Goal: Transaction & Acquisition: Obtain resource

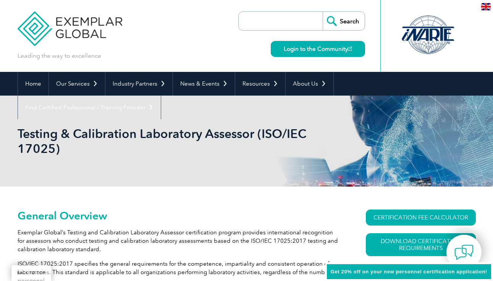
scroll to position [75, 0]
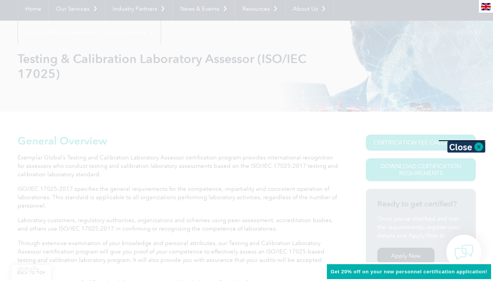
click at [414, 167] on div at bounding box center [246, 140] width 493 height 281
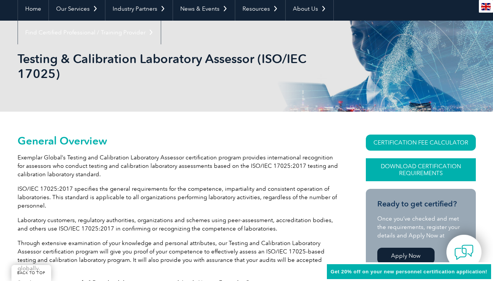
click at [408, 170] on link "Download Certification Requirements" at bounding box center [421, 169] width 110 height 23
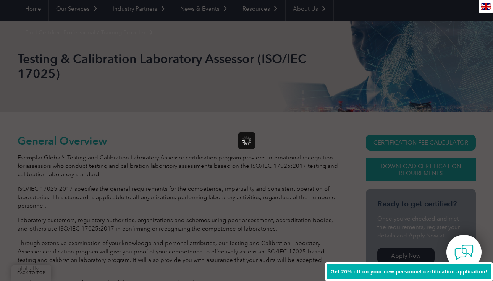
scroll to position [0, 0]
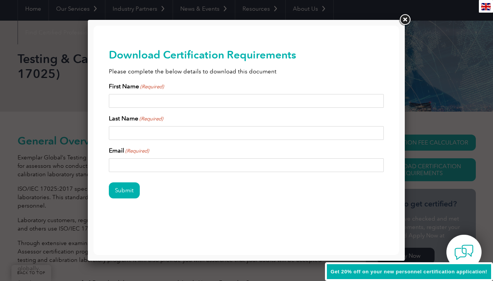
click at [146, 104] on input "First Name (Required)" at bounding box center [246, 101] width 275 height 14
type input "Ermias"
type input "Girma"
type input "ermias@ketos.co"
click at [119, 140] on div "First Name (Required) Ermias Last Name (Required) Girma Email (Required) ermias…" at bounding box center [246, 127] width 275 height 90
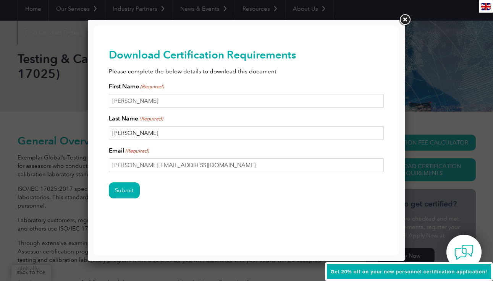
click at [120, 136] on input "Girma" at bounding box center [246, 133] width 275 height 14
type input "Leggesse"
click at [126, 193] on input "Submit" at bounding box center [124, 190] width 31 height 16
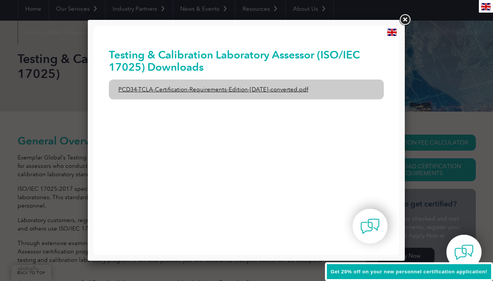
click at [306, 88] on link "PCD34-TCLA-Certification-Requirements-Edition-1-June-2020-converted.pdf" at bounding box center [246, 89] width 275 height 20
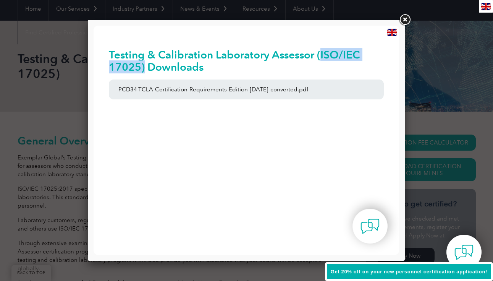
drag, startPoint x: 320, startPoint y: 53, endPoint x: 143, endPoint y: 68, distance: 177.9
click at [143, 68] on h2 "Testing & Calibration Laboratory Assessor (ISO/IEC 17025) Downloads" at bounding box center [246, 60] width 275 height 24
copy h2 "ISO/IEC 17025)"
click at [180, 42] on div "Testing & Calibration Laboratory Assessor (ISO/IEC 17025) Downloads PCD34-TCLA-…" at bounding box center [246, 77] width 275 height 103
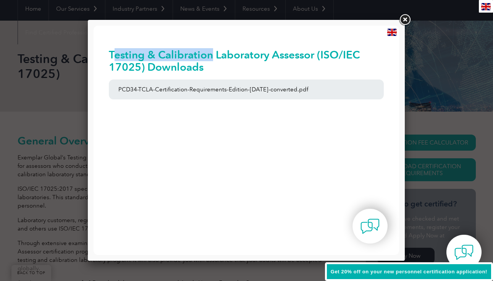
drag, startPoint x: 112, startPoint y: 51, endPoint x: 210, endPoint y: 55, distance: 98.6
click at [210, 55] on h2 "Testing & Calibration Laboratory Assessor (ISO/IEC 17025) Downloads" at bounding box center [246, 60] width 275 height 24
copy h2 "esting & Calibration"
click at [407, 23] on link at bounding box center [405, 20] width 14 height 14
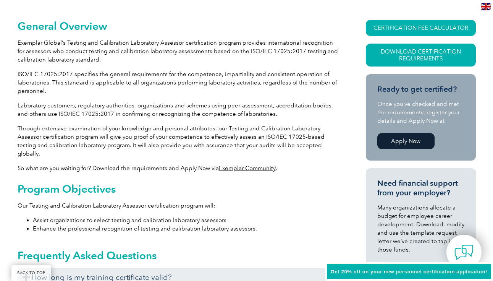
scroll to position [158, 0]
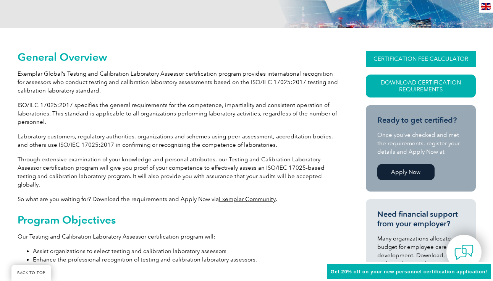
click at [412, 58] on link "CERTIFICATION FEE CALCULATOR" at bounding box center [421, 59] width 110 height 16
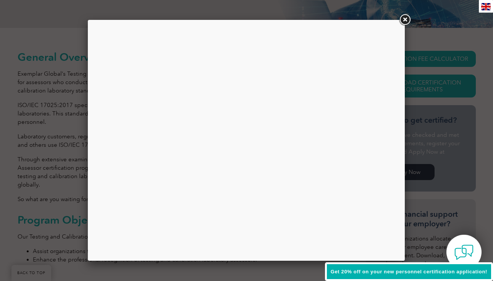
click at [404, 19] on link at bounding box center [405, 20] width 14 height 14
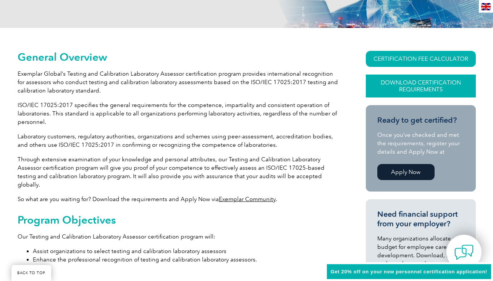
click at [423, 86] on link "Download Certification Requirements" at bounding box center [421, 85] width 110 height 23
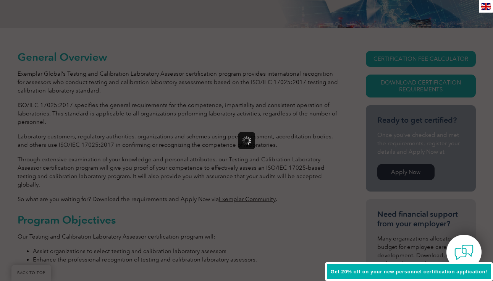
scroll to position [0, 0]
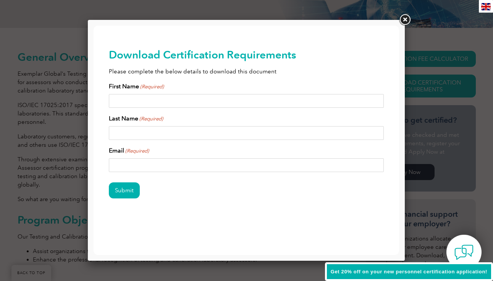
click at [404, 17] on link at bounding box center [405, 20] width 14 height 14
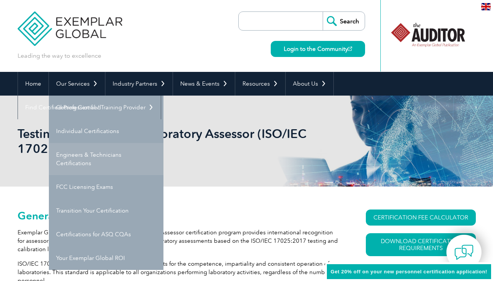
click at [103, 157] on link "Engineers & Technicians Certifications" at bounding box center [106, 159] width 115 height 32
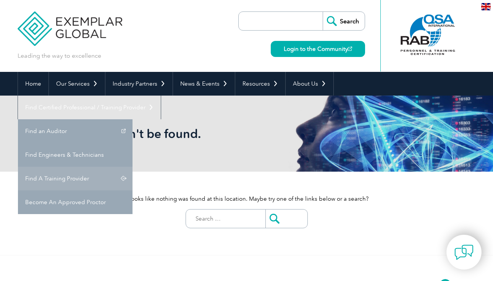
click at [133, 167] on link "Find A Training Provider" at bounding box center [75, 179] width 115 height 24
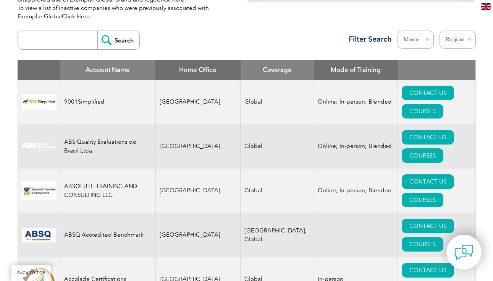
scroll to position [267, 0]
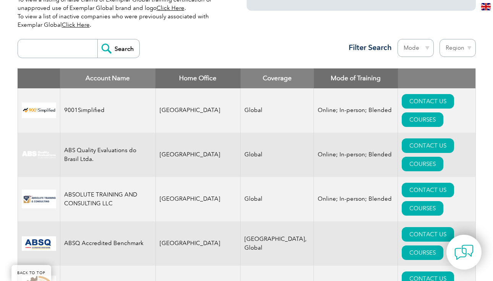
click at [459, 40] on select "Region Australia Bahrain Bangladesh Brazil Canada Colombia Dominican Republic E…" at bounding box center [458, 48] width 36 height 18
select select "[GEOGRAPHIC_DATA]"
click at [440, 39] on select "Region Australia Bahrain Bangladesh Brazil Canada Colombia Dominican Republic E…" at bounding box center [458, 48] width 36 height 18
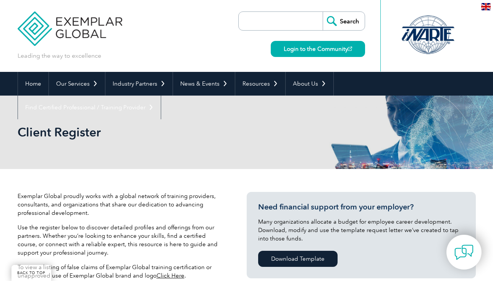
select select "[GEOGRAPHIC_DATA]"
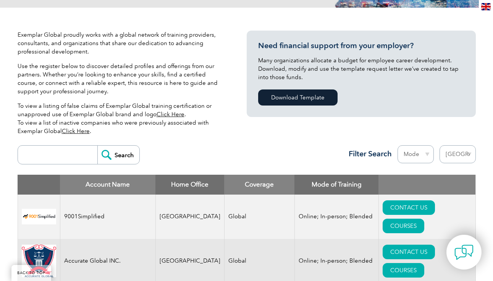
scroll to position [78, 0]
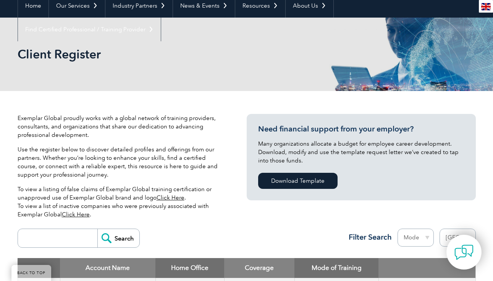
click at [45, 242] on input "search" at bounding box center [60, 238] width 76 height 18
paste input "ISO/IEC 17025)"
type input "ISO/IEC 17025"
click at [97, 229] on input "Search" at bounding box center [118, 238] width 42 height 18
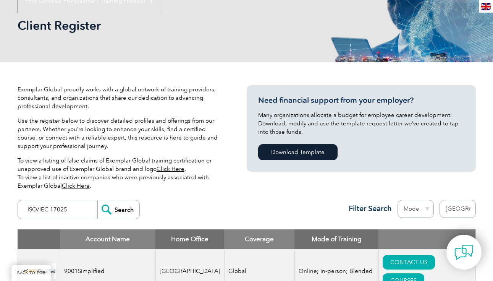
scroll to position [112, 0]
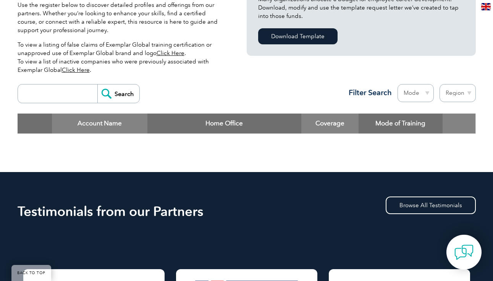
scroll to position [223, 0]
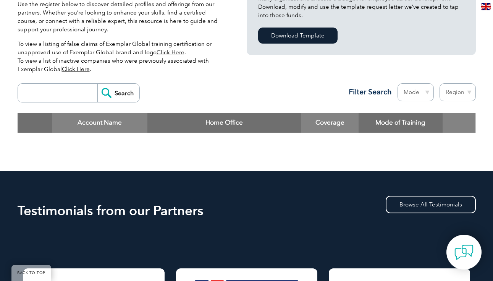
click at [48, 91] on input "search" at bounding box center [60, 93] width 76 height 18
paste input "esting & Calibration"
type input "testing & Calibration"
click at [116, 92] on input "Search" at bounding box center [118, 93] width 42 height 18
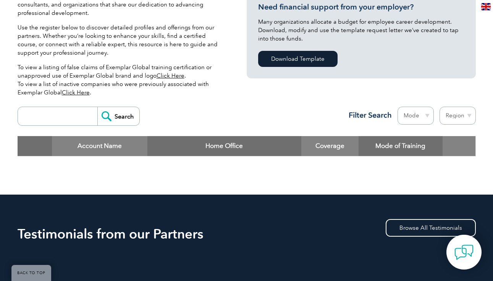
scroll to position [201, 0]
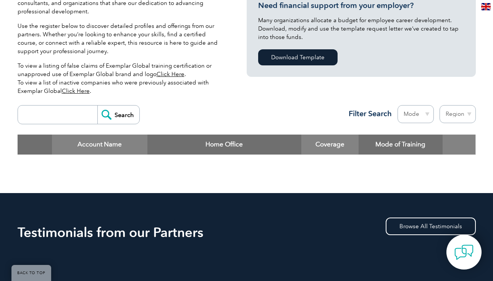
click at [111, 114] on input "Search" at bounding box center [118, 114] width 42 height 18
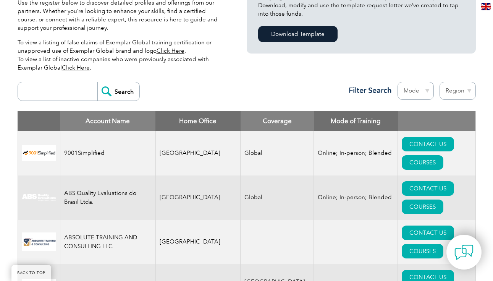
scroll to position [225, 0]
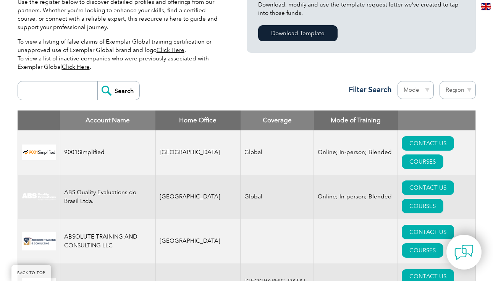
click at [455, 89] on select "Region Australia Bahrain Bangladesh Brazil Canada Colombia Dominican Republic E…" at bounding box center [458, 90] width 36 height 18
select select "United States"
click at [440, 81] on select "Region Australia Bahrain Bangladesh Brazil Canada Colombia Dominican Republic E…" at bounding box center [458, 90] width 36 height 18
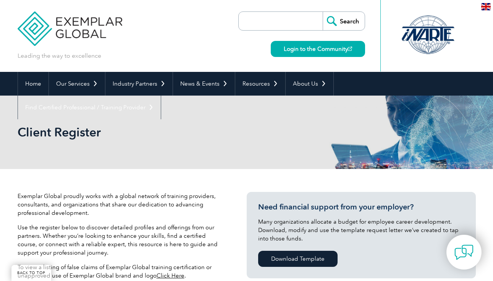
select select "[GEOGRAPHIC_DATA]"
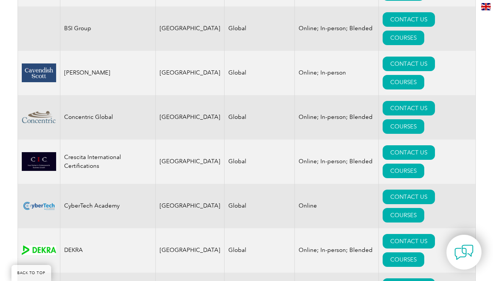
scroll to position [627, 0]
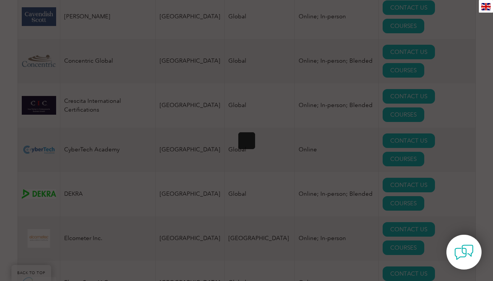
scroll to position [0, 0]
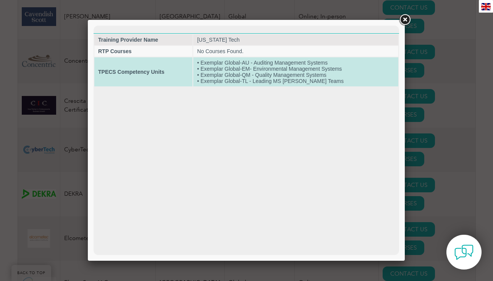
click at [164, 75] on strong "TPECS Competency Units" at bounding box center [131, 72] width 66 height 6
click at [246, 61] on td "• Exemplar Global-AU - Auditing Management Systems • Exemplar Global-EM- Enviro…" at bounding box center [295, 71] width 205 height 29
drag, startPoint x: 333, startPoint y: 73, endPoint x: 202, endPoint y: 78, distance: 130.7
click at [202, 78] on td "• Exemplar Global-AU - Auditing Management Systems • Exemplar Global-EM- Enviro…" at bounding box center [295, 71] width 205 height 29
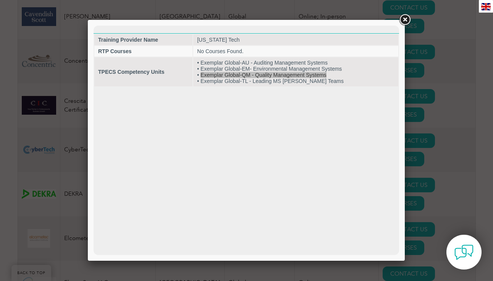
click at [404, 20] on link at bounding box center [405, 20] width 14 height 14
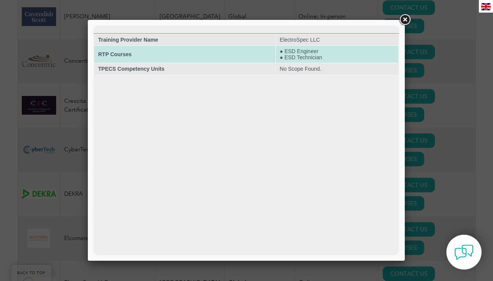
click at [313, 54] on td "● ESD Engineer ● ESD Technician" at bounding box center [337, 54] width 122 height 17
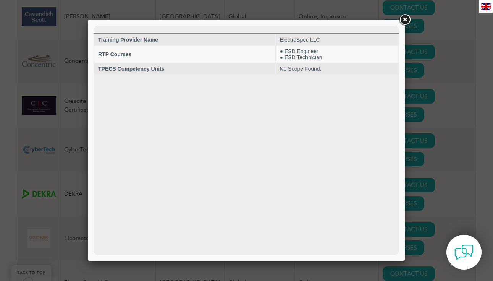
click at [403, 19] on link at bounding box center [405, 20] width 14 height 14
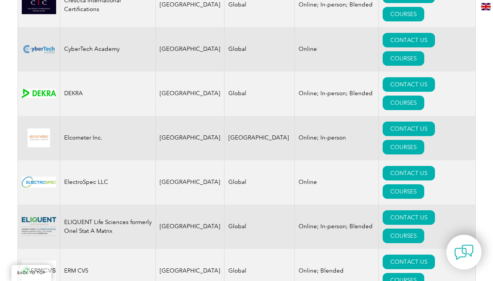
scroll to position [749, 0]
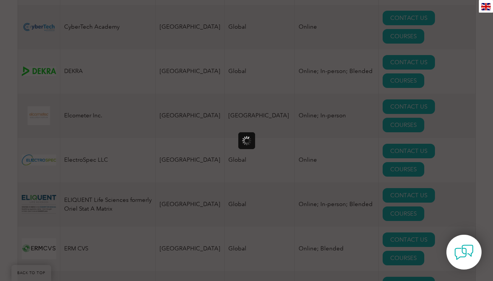
scroll to position [0, 0]
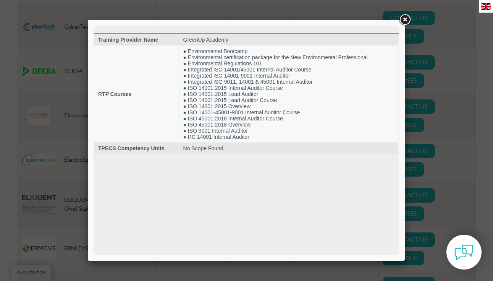
click at [405, 18] on link at bounding box center [405, 20] width 14 height 14
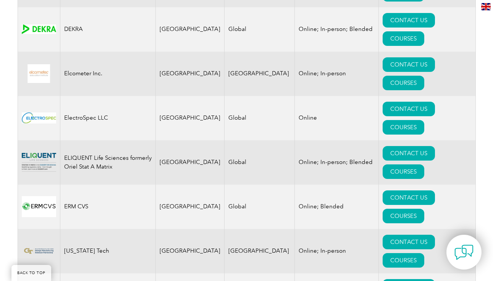
scroll to position [795, 0]
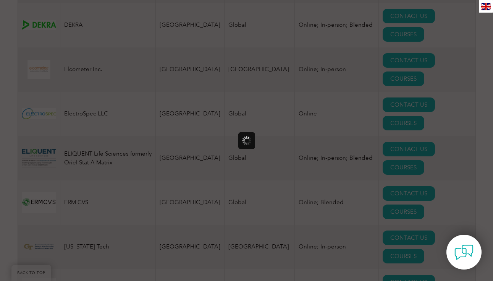
scroll to position [0, 0]
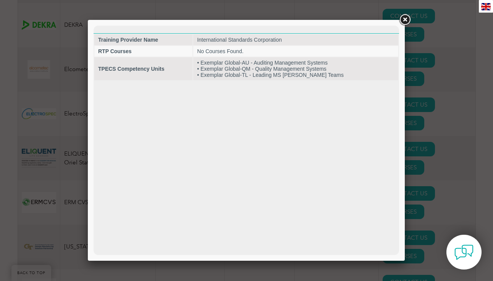
click at [406, 16] on link at bounding box center [405, 20] width 14 height 14
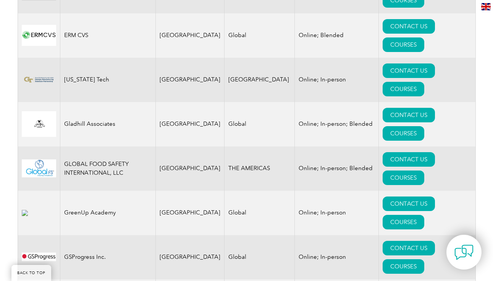
scroll to position [965, 0]
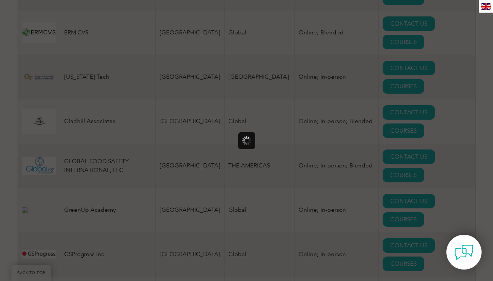
scroll to position [0, 0]
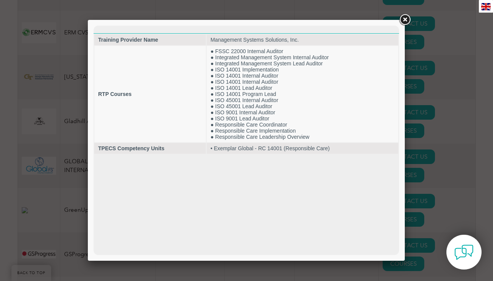
click at [405, 19] on link at bounding box center [405, 20] width 14 height 14
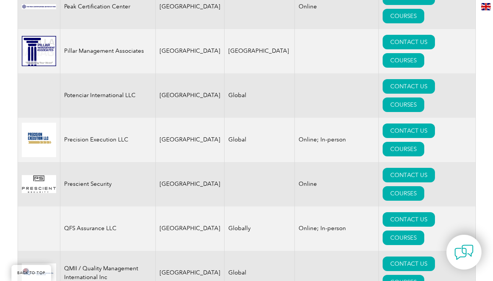
scroll to position [1783, 0]
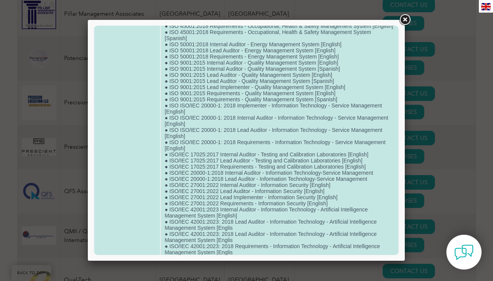
scroll to position [405, 0]
drag, startPoint x: 218, startPoint y: 198, endPoint x: 170, endPoint y: 198, distance: 48.9
copy td "ISO/IEC 17025:2017"
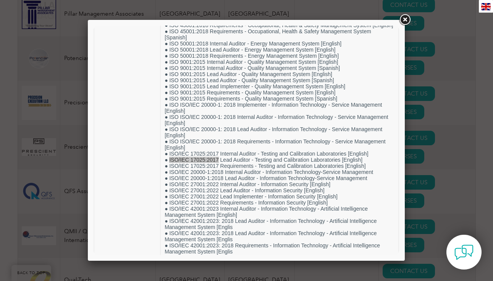
click at [65, 187] on div at bounding box center [246, 140] width 493 height 281
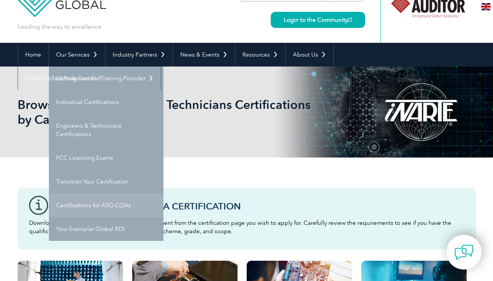
scroll to position [31, 0]
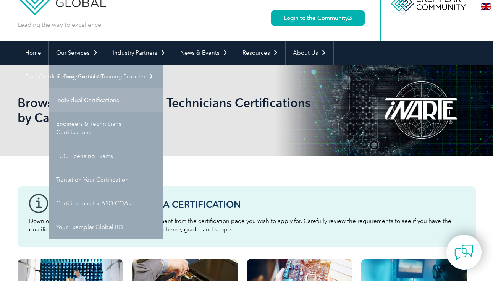
click at [94, 103] on link "Individual Certifications" at bounding box center [106, 100] width 115 height 24
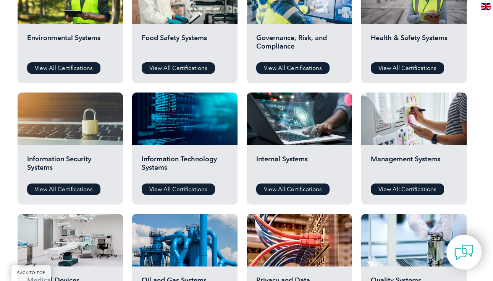
scroll to position [310, 0]
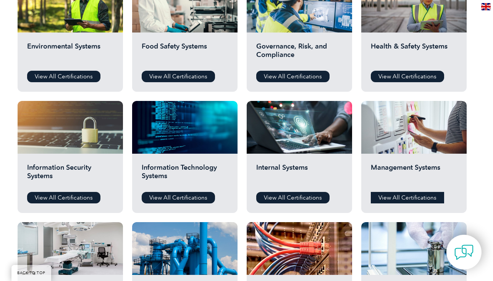
click at [387, 194] on link "View All Certifications" at bounding box center [407, 197] width 73 height 11
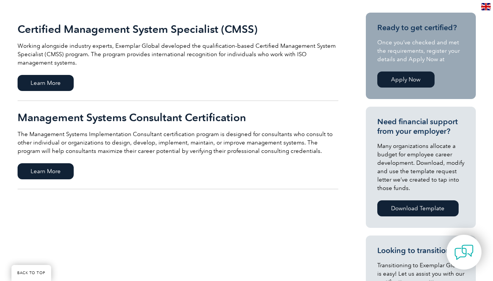
scroll to position [174, 0]
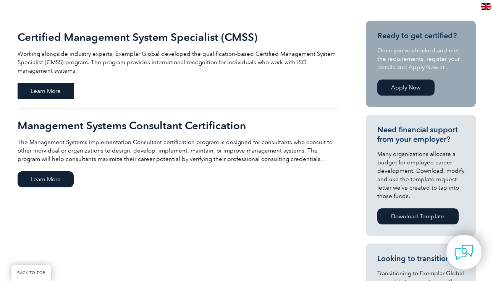
click at [58, 89] on span "Learn More" at bounding box center [46, 91] width 56 height 16
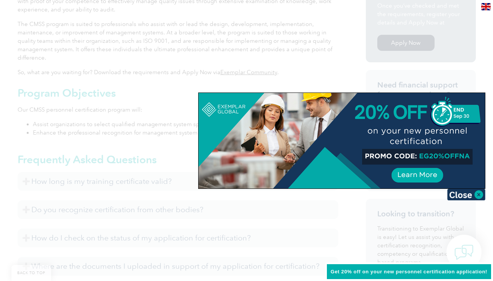
scroll to position [274, 0]
click at [430, 156] on div at bounding box center [342, 140] width 286 height 95
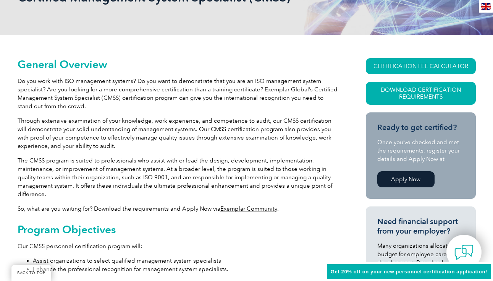
scroll to position [111, 0]
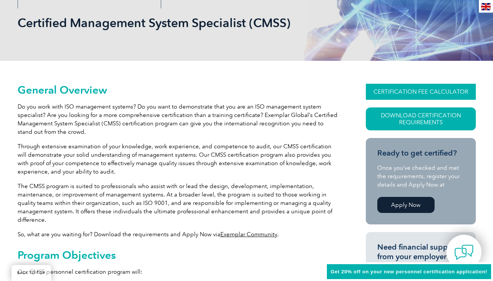
click at [408, 91] on link "CERTIFICATION FEE CALCULATOR" at bounding box center [421, 92] width 110 height 16
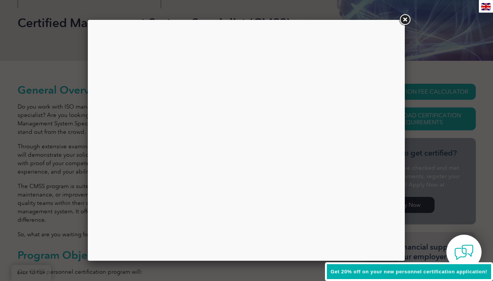
click at [406, 19] on link at bounding box center [405, 20] width 14 height 14
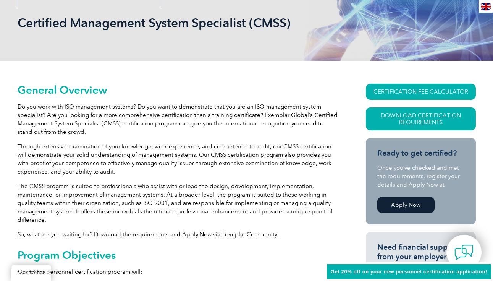
click at [487, 7] on img at bounding box center [486, 6] width 10 height 7
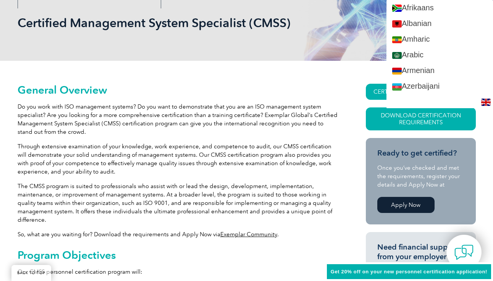
click at [378, 24] on div "Certified Management System Specialist (CMSS)" at bounding box center [247, 23] width 458 height 76
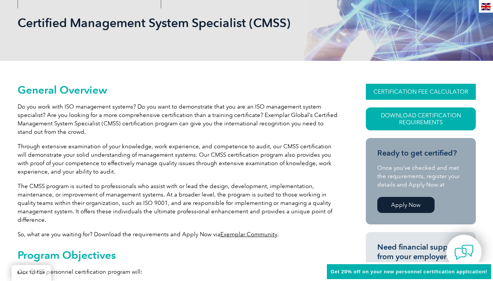
click at [410, 84] on link "CERTIFICATION FEE CALCULATOR" at bounding box center [421, 92] width 110 height 16
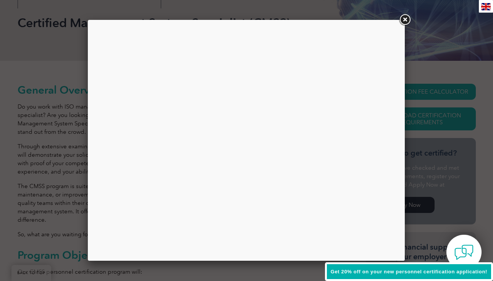
click at [405, 20] on link at bounding box center [405, 20] width 14 height 14
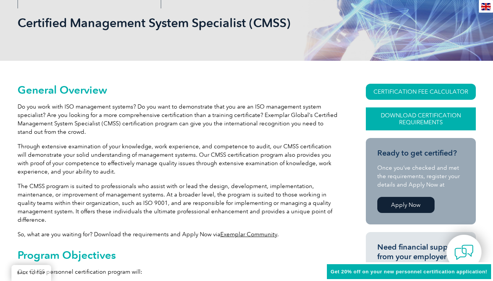
click at [404, 114] on link "Download Certification Requirements" at bounding box center [421, 118] width 110 height 23
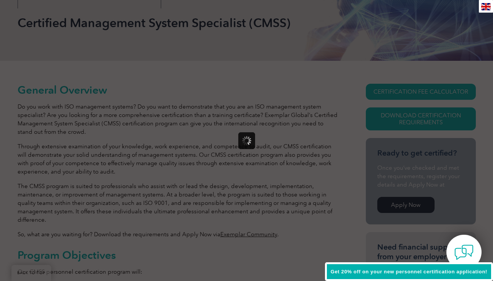
scroll to position [0, 0]
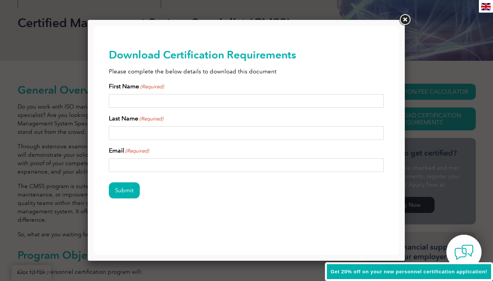
click at [176, 99] on input "First Name (Required)" at bounding box center [246, 101] width 275 height 14
type input "Ermias"
type input "Girma"
type input "ermias@ketos.co"
click at [123, 131] on input "Girma" at bounding box center [246, 133] width 275 height 14
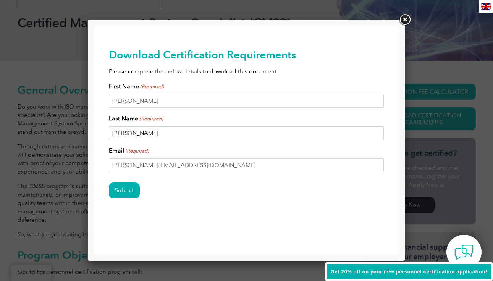
click at [123, 131] on input "Girma" at bounding box center [246, 133] width 275 height 14
type input "Leggesse"
click at [116, 192] on input "Submit" at bounding box center [124, 190] width 31 height 16
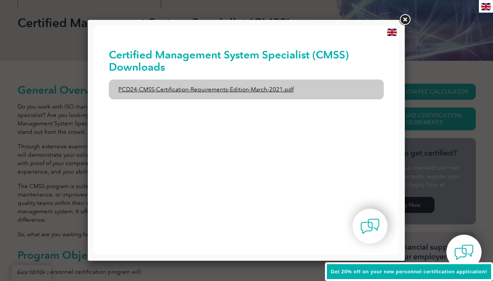
click at [256, 92] on link "PCD24-CMSS-Certification-Requirements-Edition-March-2021.pdf" at bounding box center [246, 89] width 275 height 20
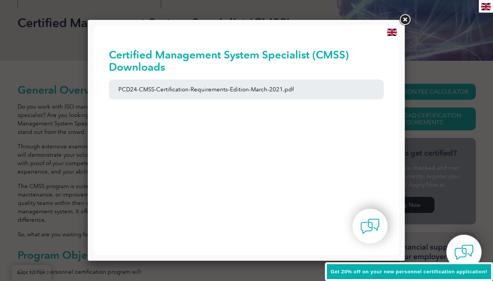
click at [403, 20] on link at bounding box center [405, 20] width 14 height 14
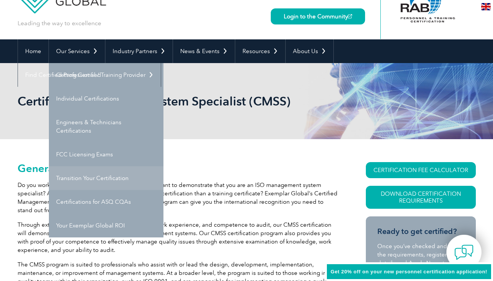
scroll to position [33, 0]
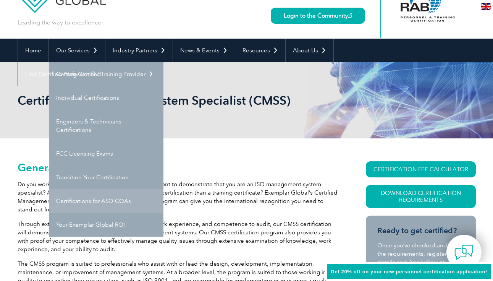
click at [91, 202] on link "Certifications for ASQ CQAs" at bounding box center [106, 201] width 115 height 24
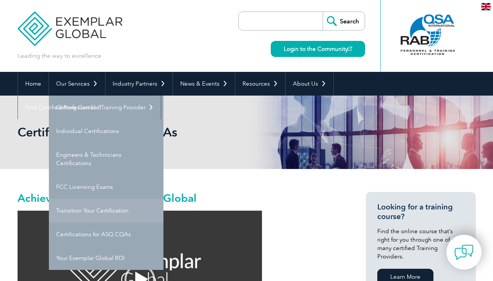
click at [103, 213] on link "Transition Your Certification" at bounding box center [106, 211] width 115 height 24
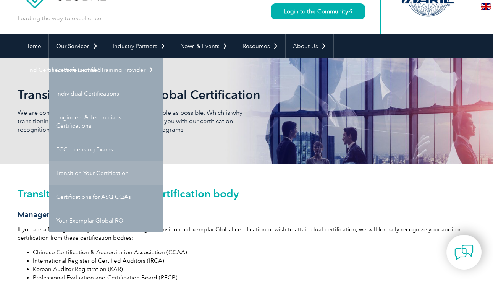
scroll to position [40, 0]
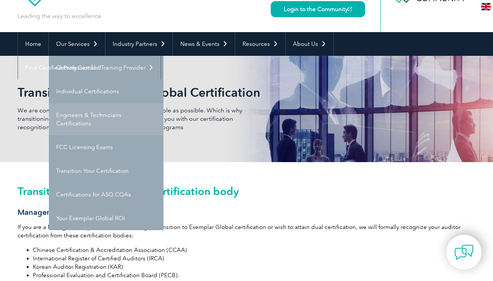
click at [89, 121] on link "Engineers & Technicians Certifications" at bounding box center [106, 119] width 115 height 32
